Goal: Transaction & Acquisition: Subscribe to service/newsletter

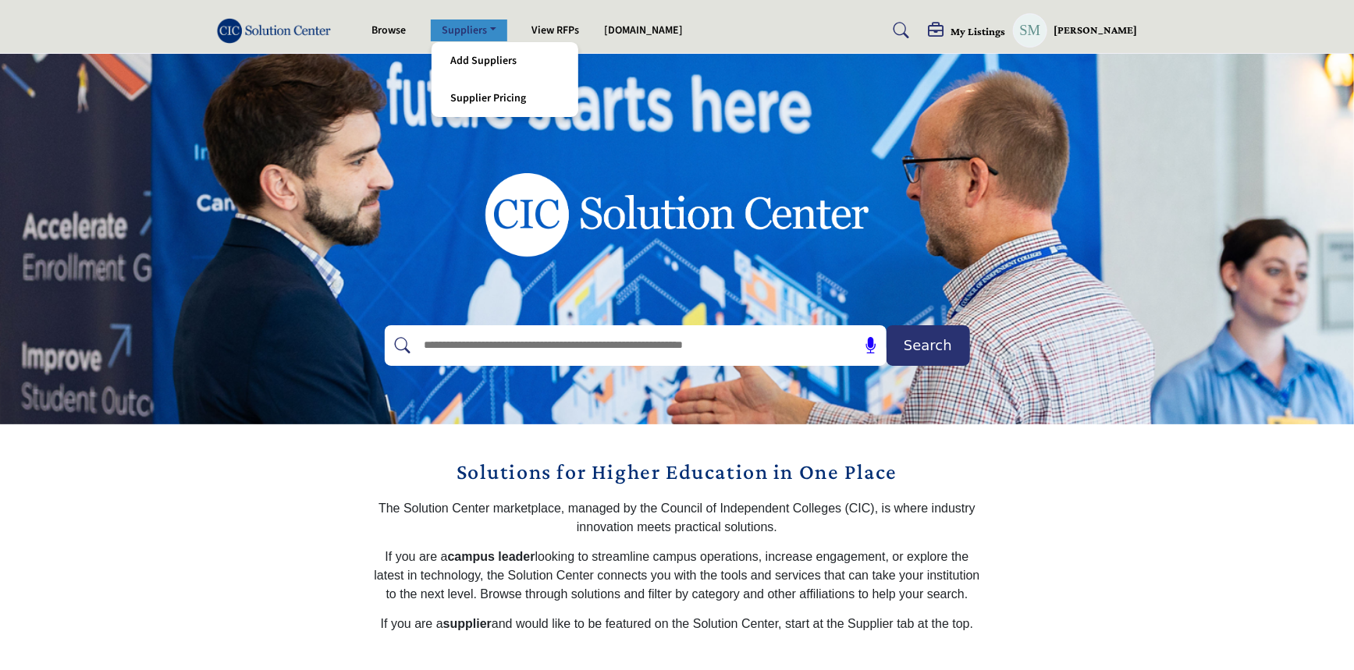
click at [484, 34] on link "Suppliers" at bounding box center [469, 31] width 76 height 22
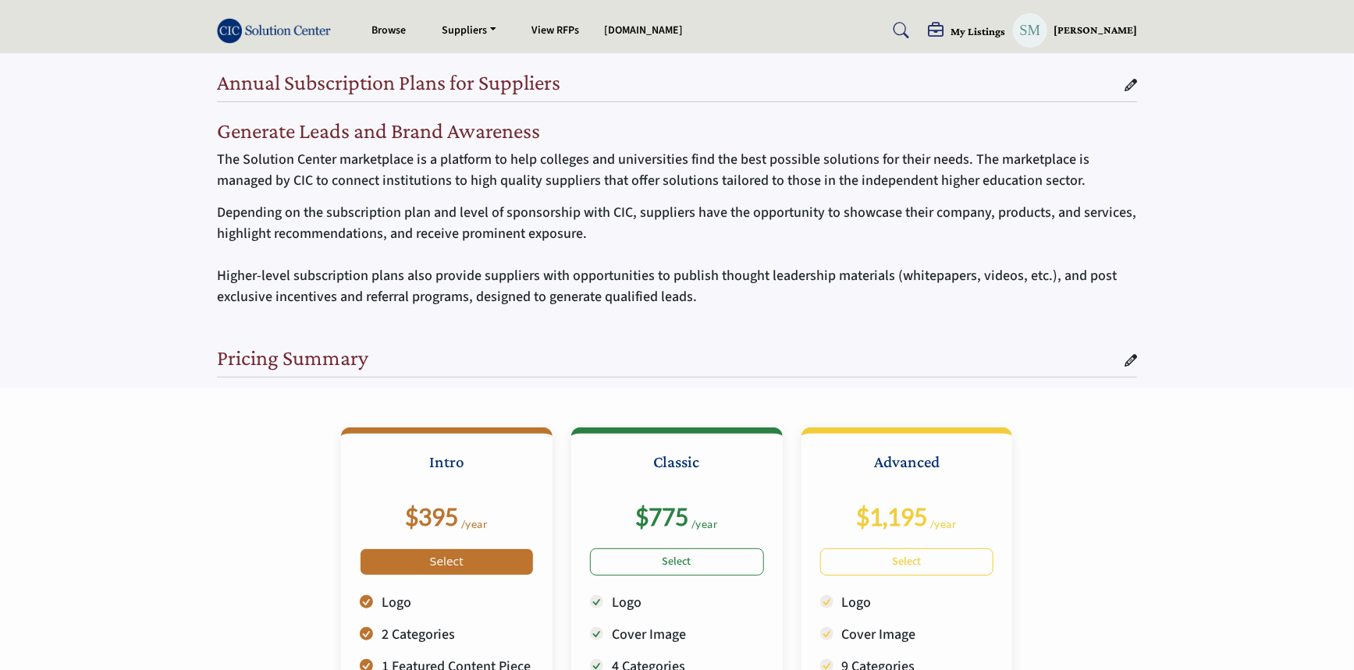
click at [439, 568] on link "Select" at bounding box center [447, 562] width 174 height 27
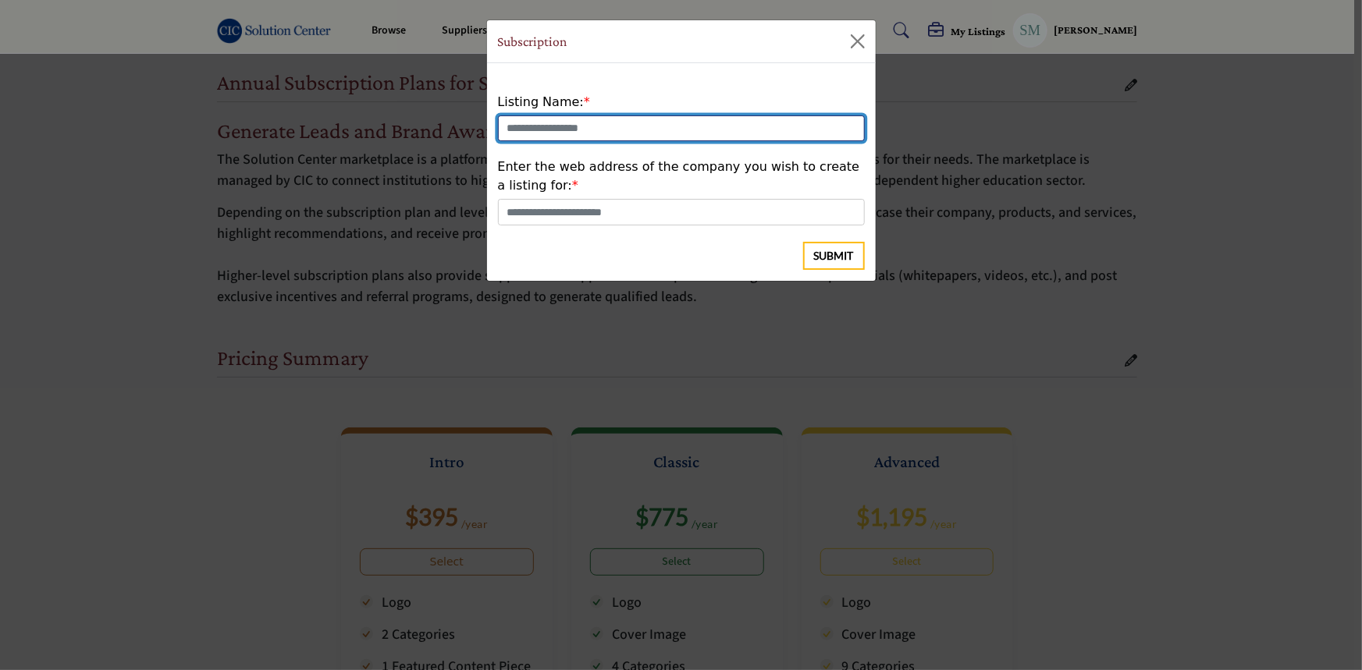
click at [595, 126] on input "text" at bounding box center [681, 128] width 367 height 27
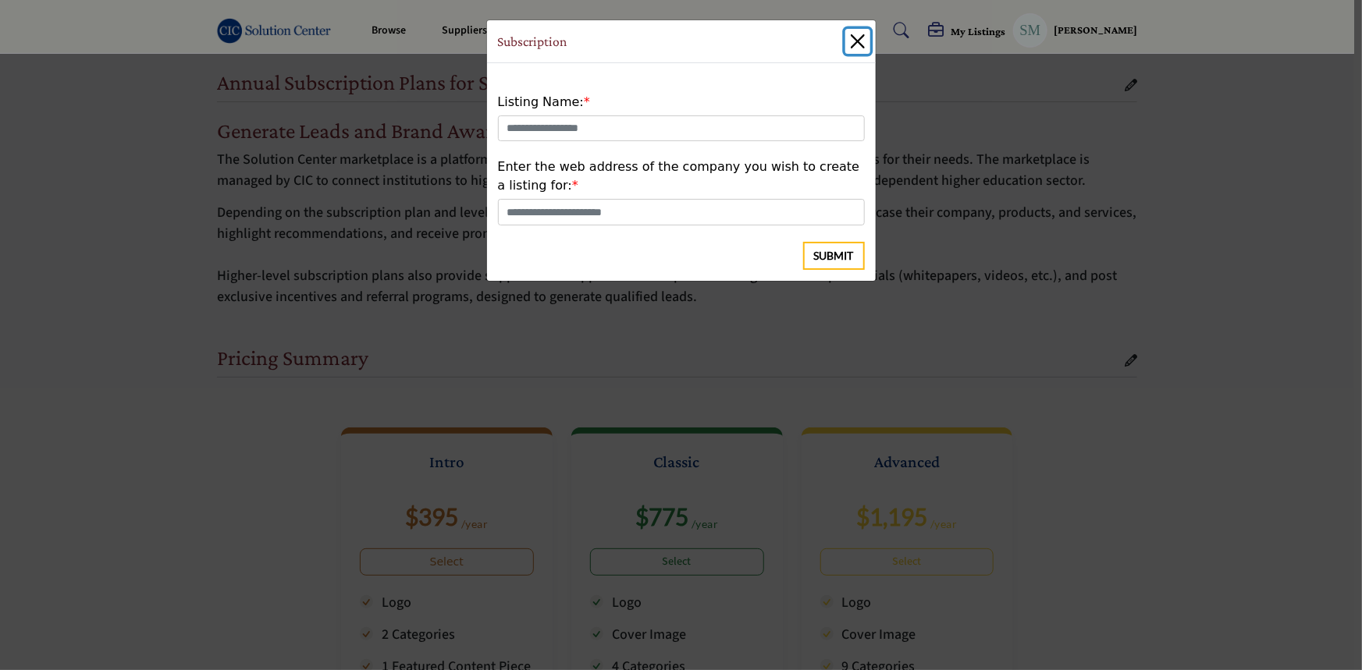
click at [858, 36] on button "Close" at bounding box center [857, 41] width 25 height 25
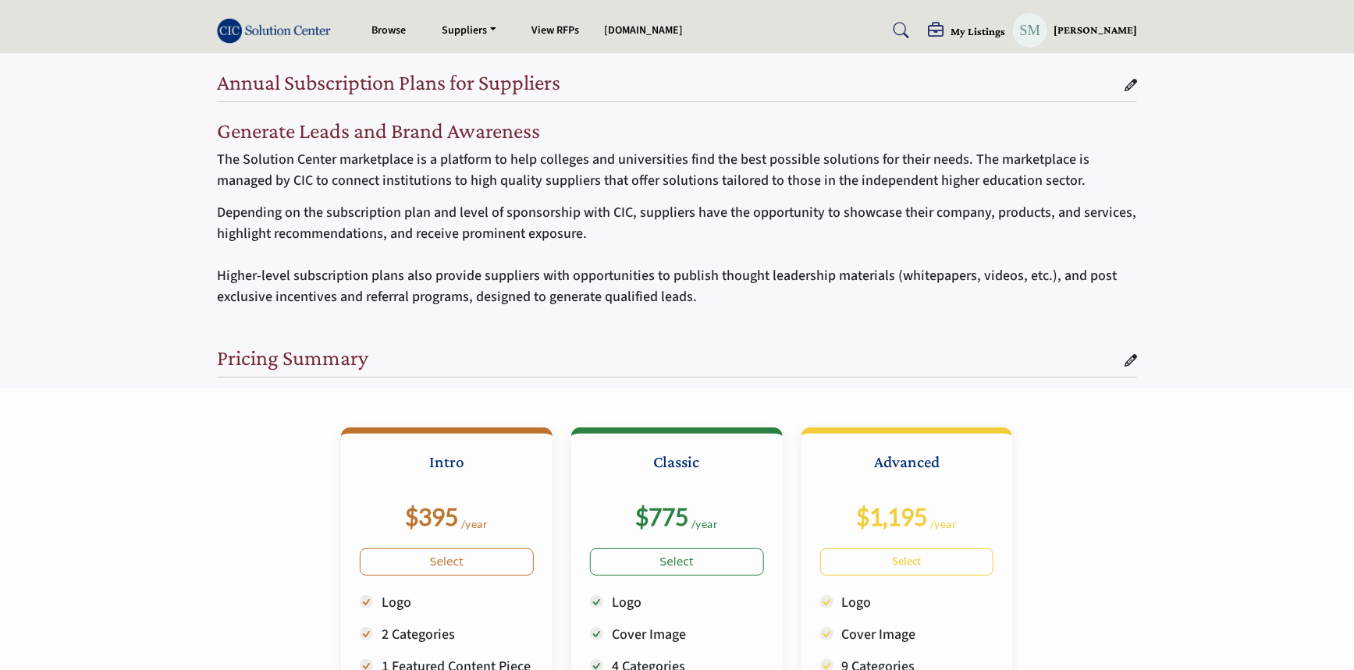
click at [427, 250] on p "Depending on the subscription plan and level of sponsorship with CIC, suppliers…" at bounding box center [677, 254] width 920 height 105
click at [603, 214] on p "Depending on the subscription plan and level of sponsorship with CIC, suppliers…" at bounding box center [677, 254] width 920 height 105
click at [588, 228] on p "Depending on the subscription plan and level of sponsorship with CIC, suppliers…" at bounding box center [677, 254] width 920 height 105
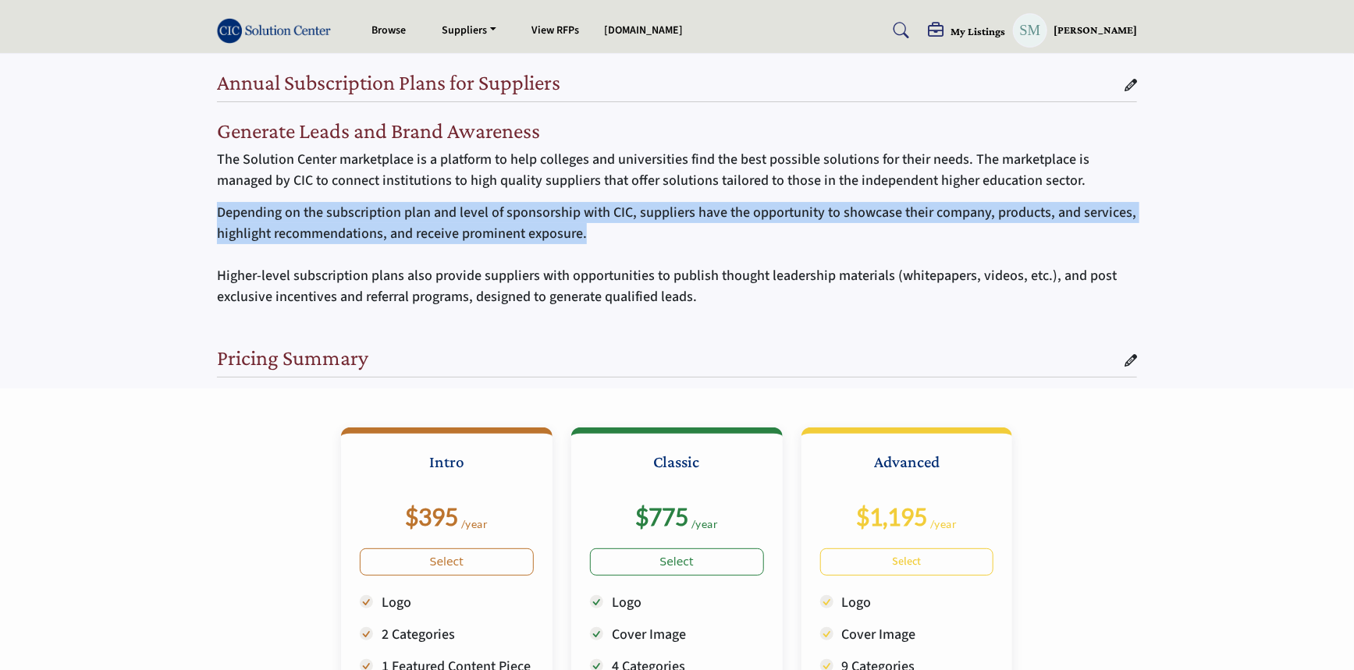
drag, startPoint x: 588, startPoint y: 234, endPoint x: 658, endPoint y: 183, distance: 86.6
click at [222, 220] on p "Depending on the subscription plan and level of sponsorship with CIC, suppliers…" at bounding box center [677, 254] width 920 height 105
click at [1000, 203] on div "Generate Leads and Brand Awareness The Solution Center marketplace is a platfor…" at bounding box center [677, 213] width 920 height 190
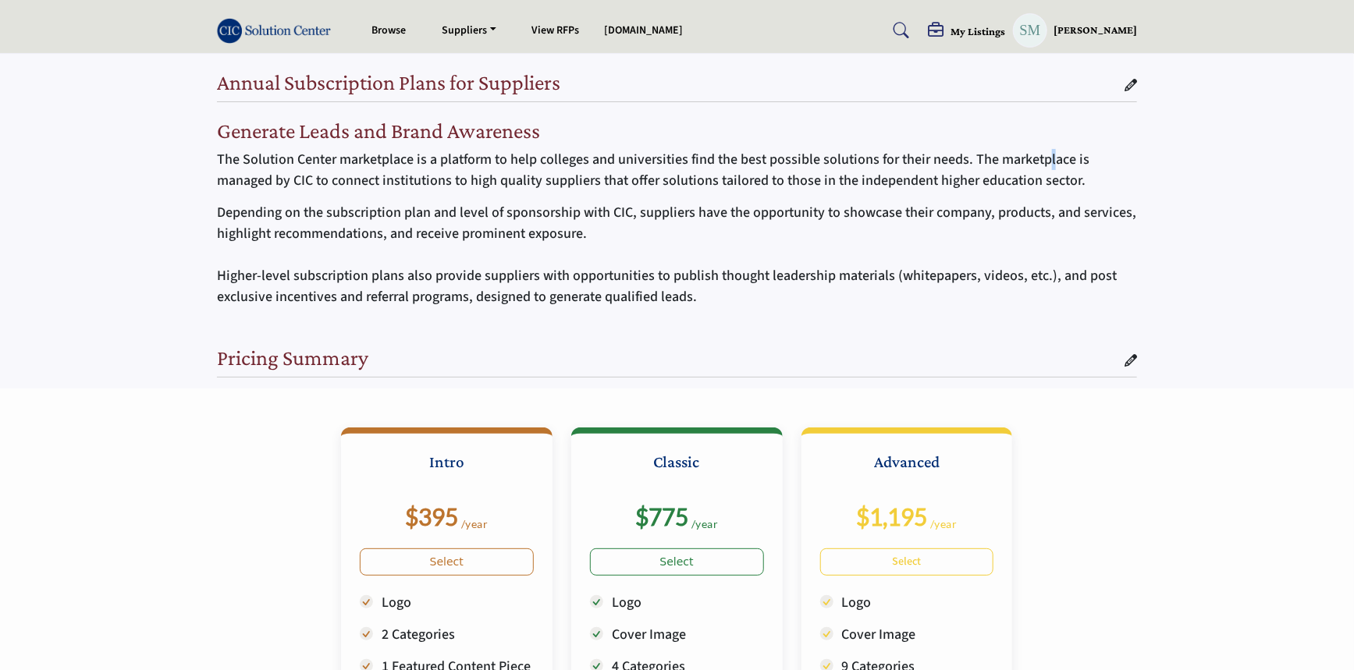
click at [1042, 149] on p "The Solution Center marketplace is a platform to help colleges and universities…" at bounding box center [677, 170] width 920 height 42
click at [964, 132] on h2 "Generate Leads and Brand Awareness" at bounding box center [677, 131] width 920 height 27
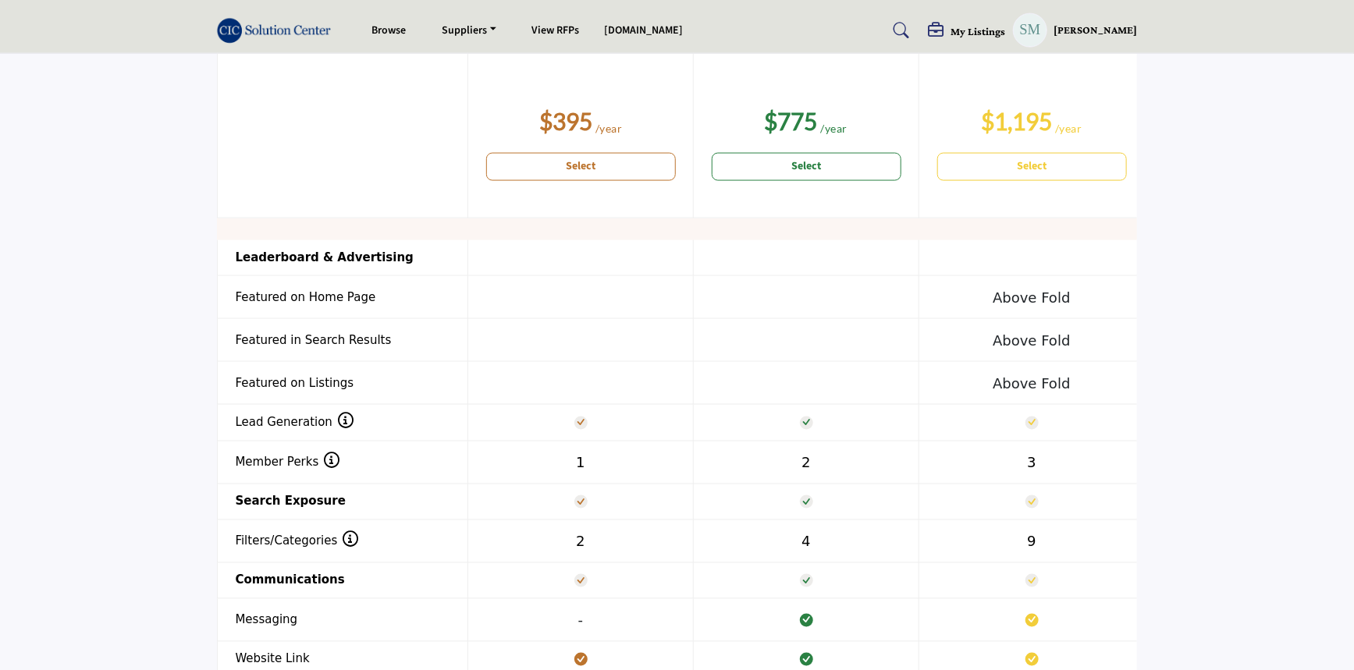
scroll to position [1134, 0]
